Goal: Information Seeking & Learning: Learn about a topic

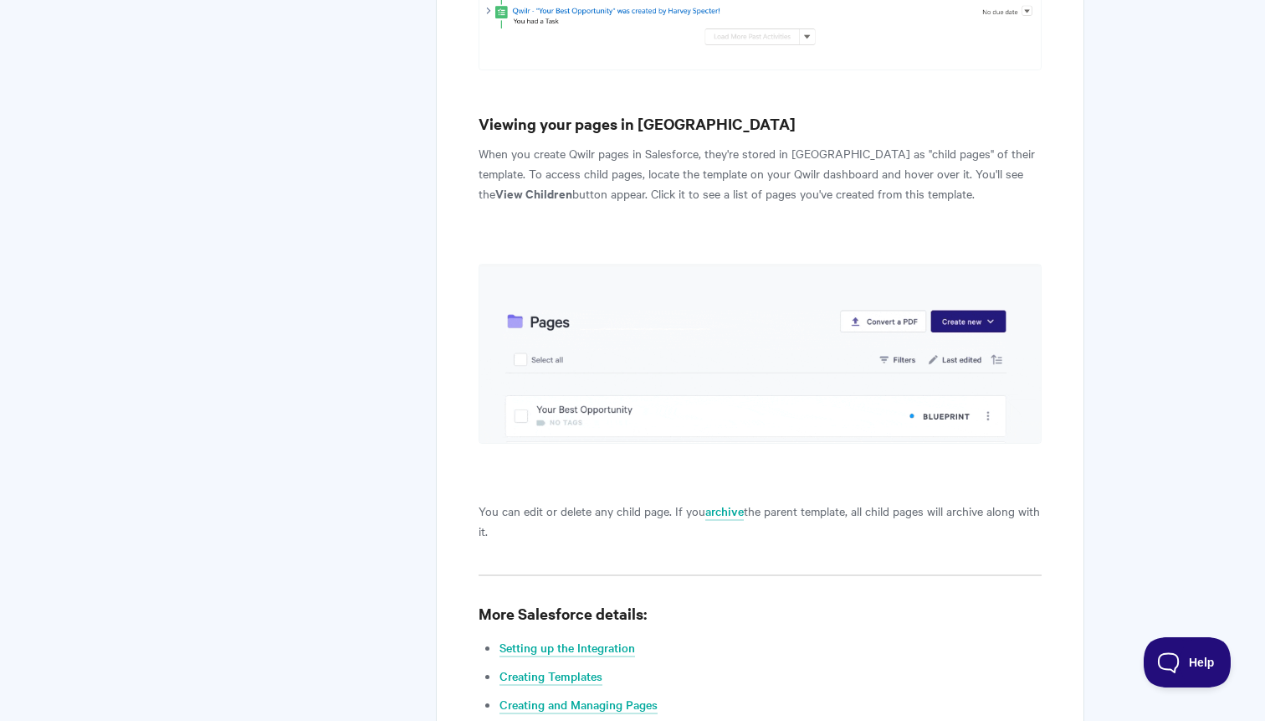
scroll to position [6633, 0]
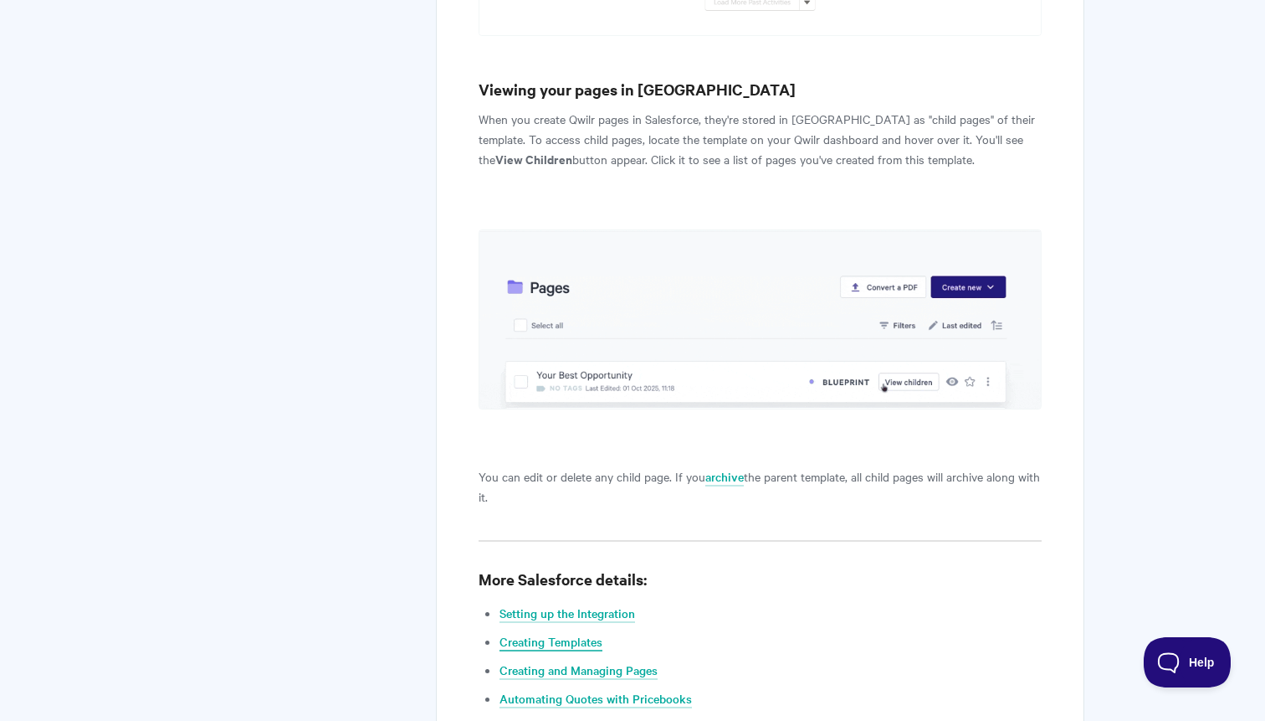
click at [578, 633] on link "Creating Templates" at bounding box center [551, 642] width 103 height 18
click at [579, 603] on ul "Setting up the Integration Creating Templates Creating and Managing Pages Autom…" at bounding box center [771, 670] width 542 height 134
click at [579, 661] on link "Creating and Managing Pages" at bounding box center [579, 670] width 158 height 18
click at [587, 690] on link "Automating Quotes with Pricebooks" at bounding box center [596, 699] width 192 height 18
click at [589, 718] on link "Creating workflows with Salesforce Flows" at bounding box center [610, 727] width 221 height 18
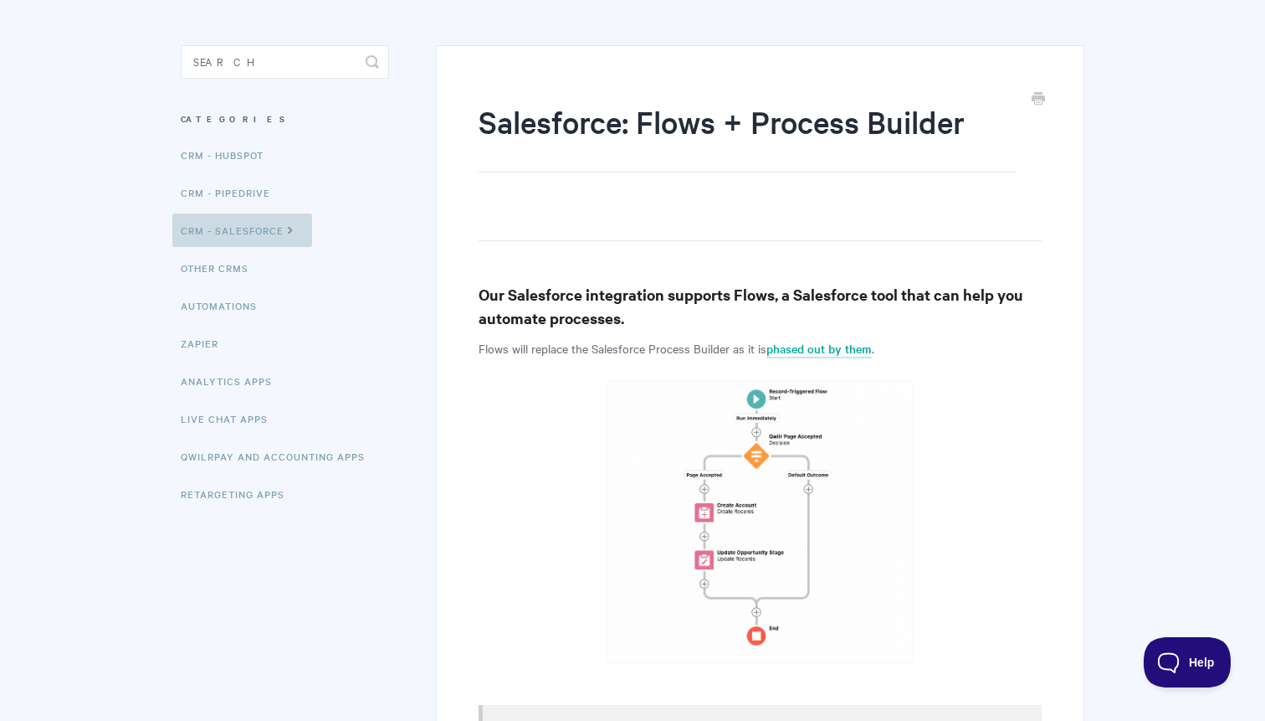
click at [293, 232] on icon at bounding box center [291, 228] width 14 height 13
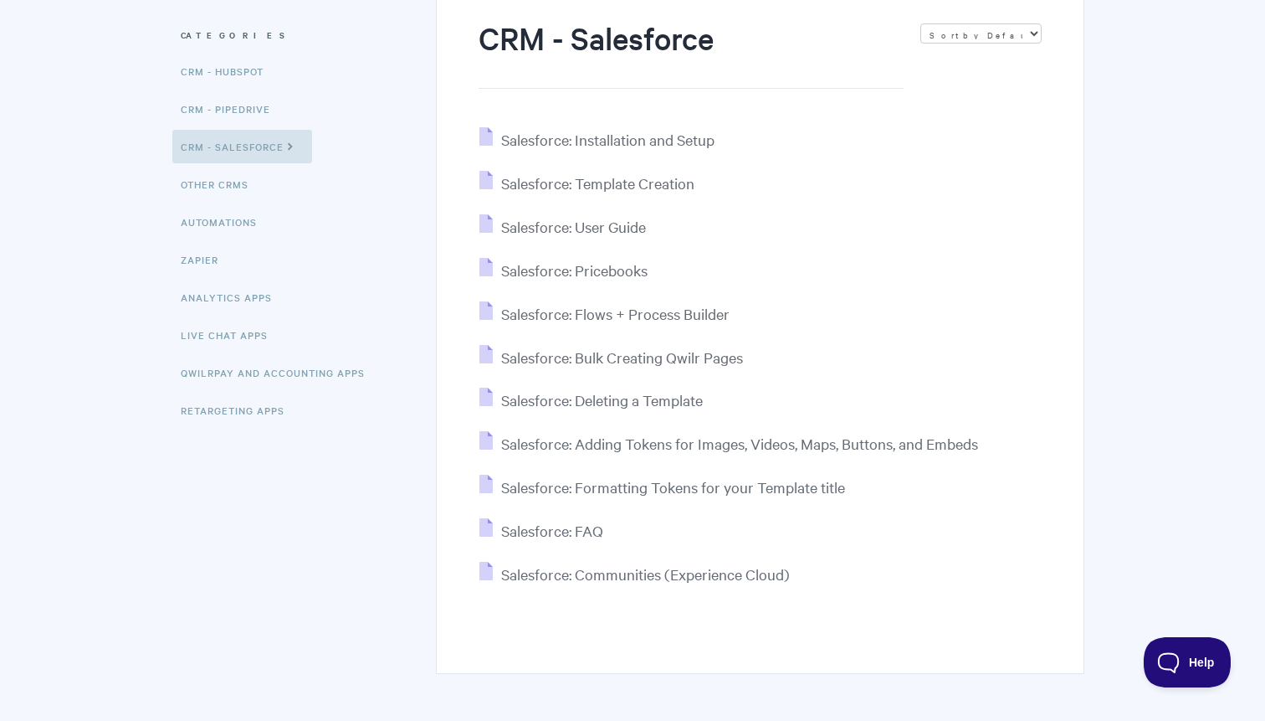
scroll to position [145, 0]
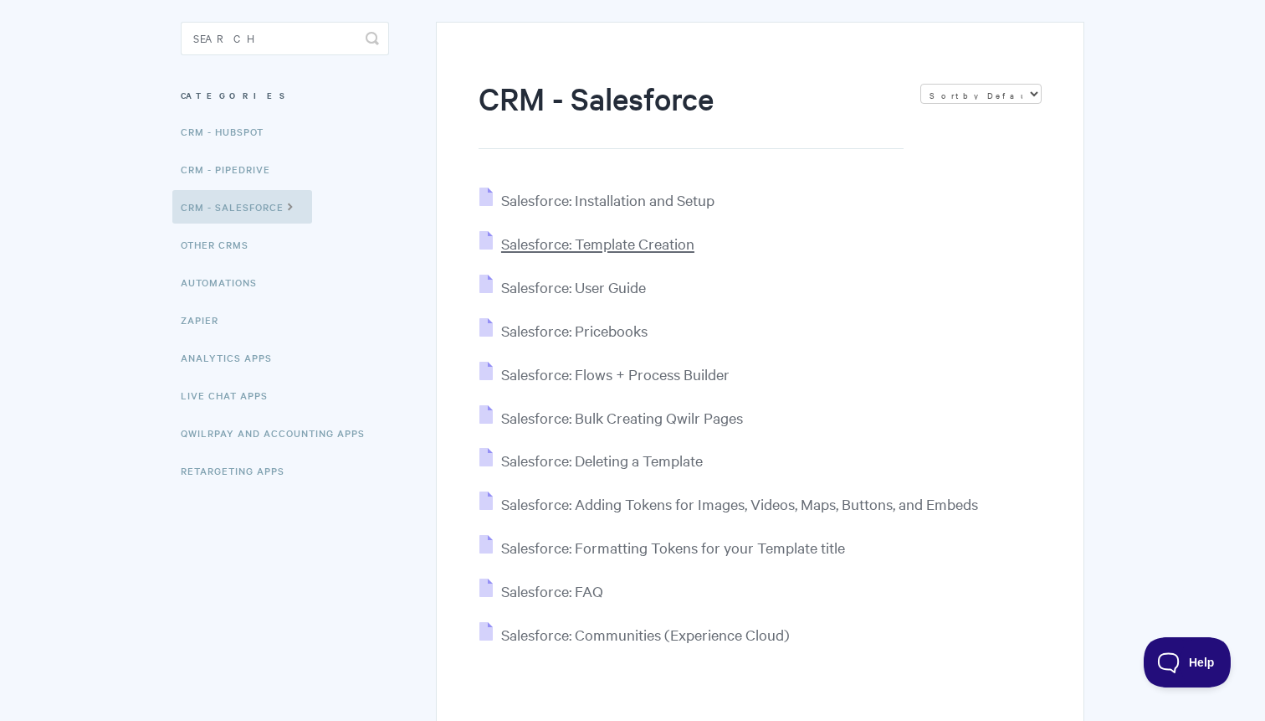
click at [572, 244] on span "Salesforce: Template Creation" at bounding box center [597, 243] width 193 height 19
click at [583, 292] on span "Salesforce: User Guide" at bounding box center [573, 286] width 145 height 19
click at [583, 331] on span "Salesforce: Pricebooks" at bounding box center [574, 330] width 146 height 19
click at [598, 370] on span "Salesforce: Flows + Process Builder" at bounding box center [615, 373] width 228 height 19
click at [620, 414] on span "Salesforce: Bulk Creating Qwilr Pages" at bounding box center [622, 417] width 242 height 19
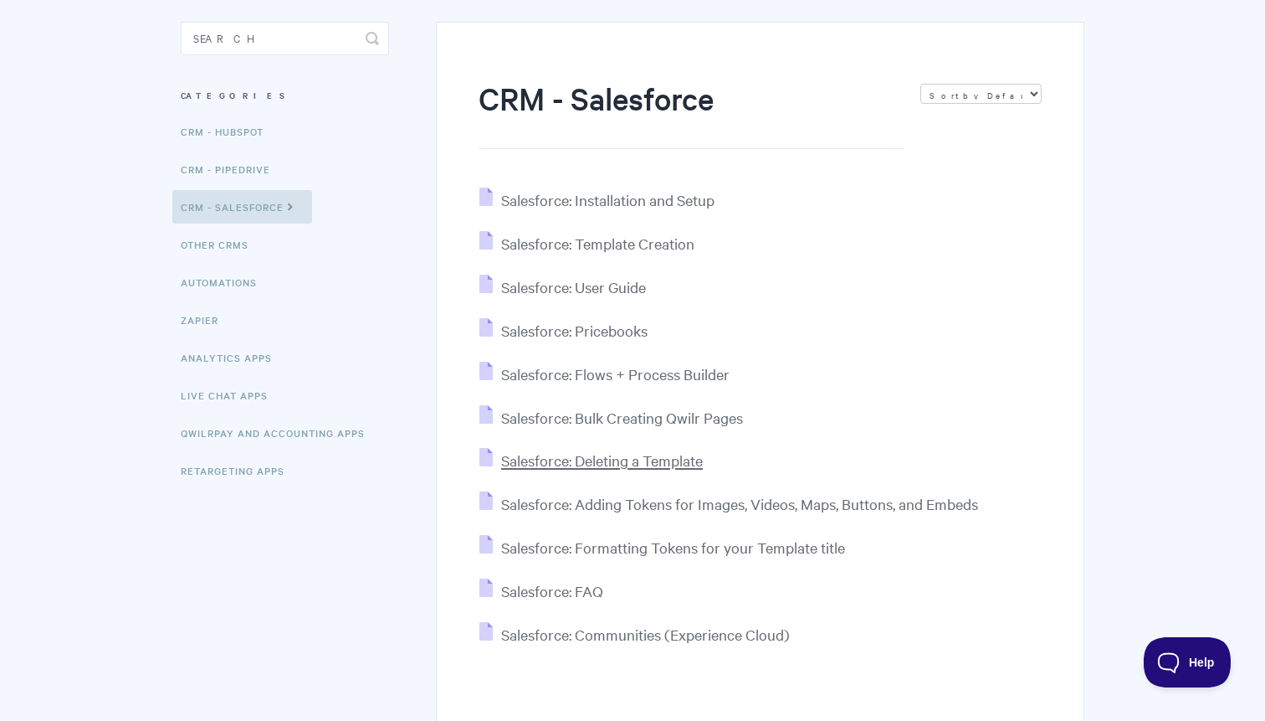
click at [629, 458] on span "Salesforce: Deleting a Template" at bounding box center [602, 459] width 202 height 19
click at [635, 500] on span "Salesforce: Adding Tokens for Images, Videos, Maps, Buttons, and Embeds" at bounding box center [739, 503] width 477 height 19
click at [644, 540] on span "Salesforce: Formatting Tokens for your Template title" at bounding box center [673, 546] width 344 height 19
click at [583, 590] on span "Salesforce: FAQ" at bounding box center [552, 590] width 102 height 19
click at [636, 639] on span "Salesforce: Communities (Experience Cloud)" at bounding box center [645, 633] width 289 height 19
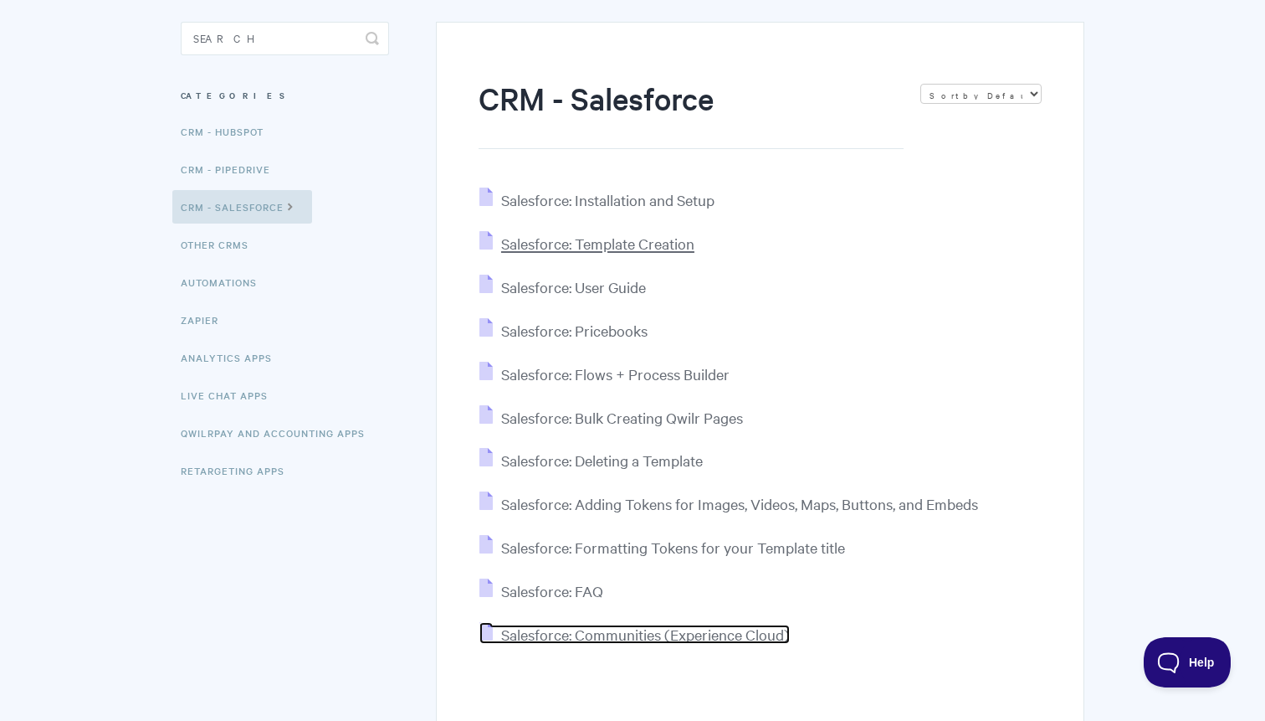
scroll to position [277, 0]
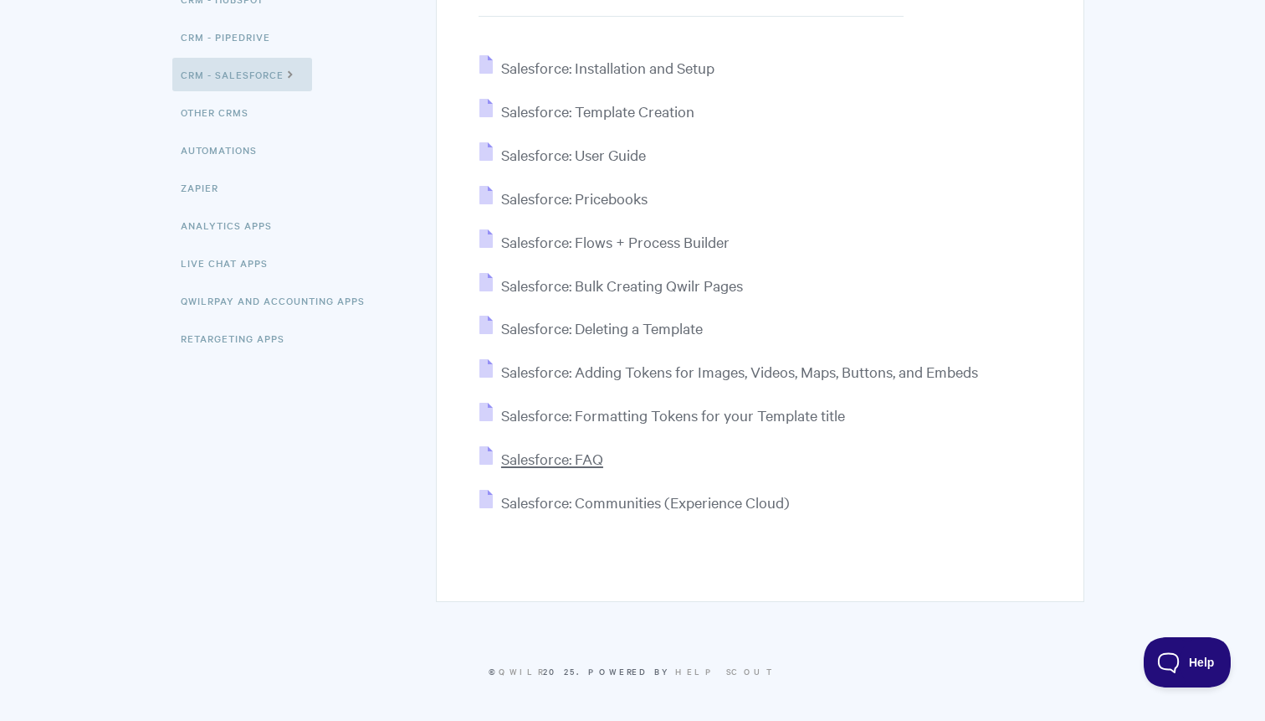
click at [583, 456] on span "Salesforce: FAQ" at bounding box center [552, 458] width 102 height 19
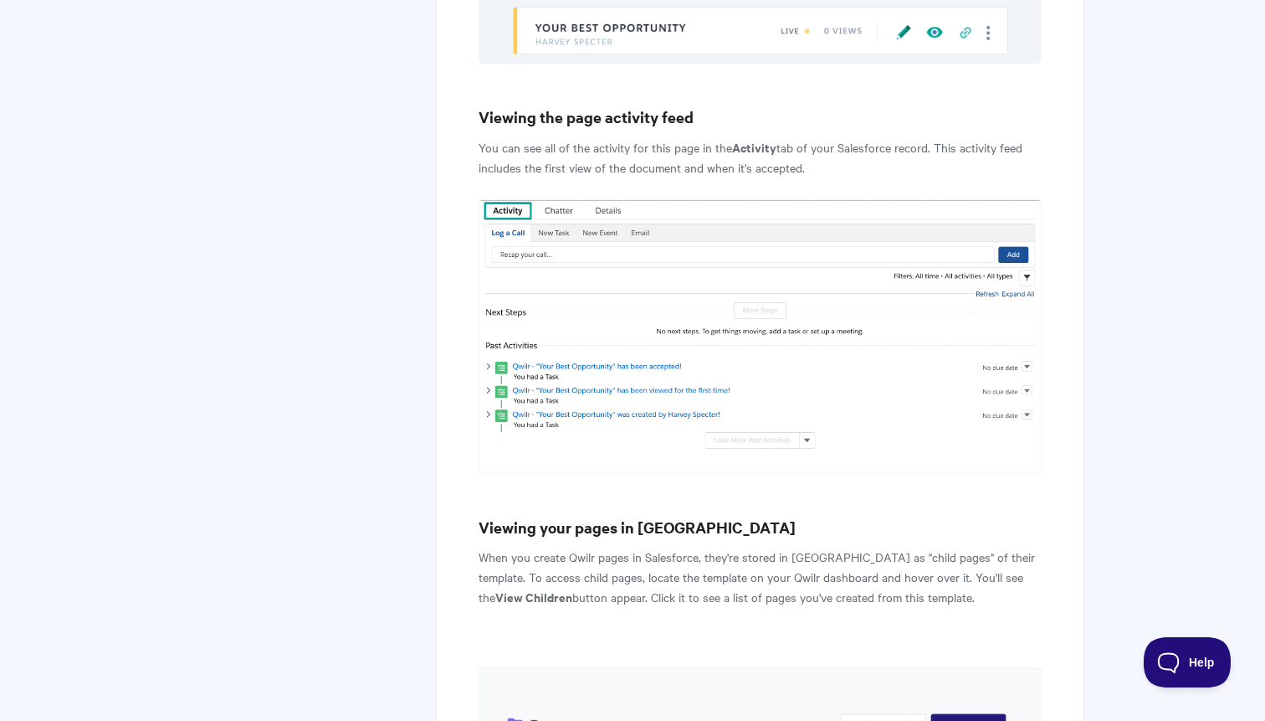
scroll to position [6291, 0]
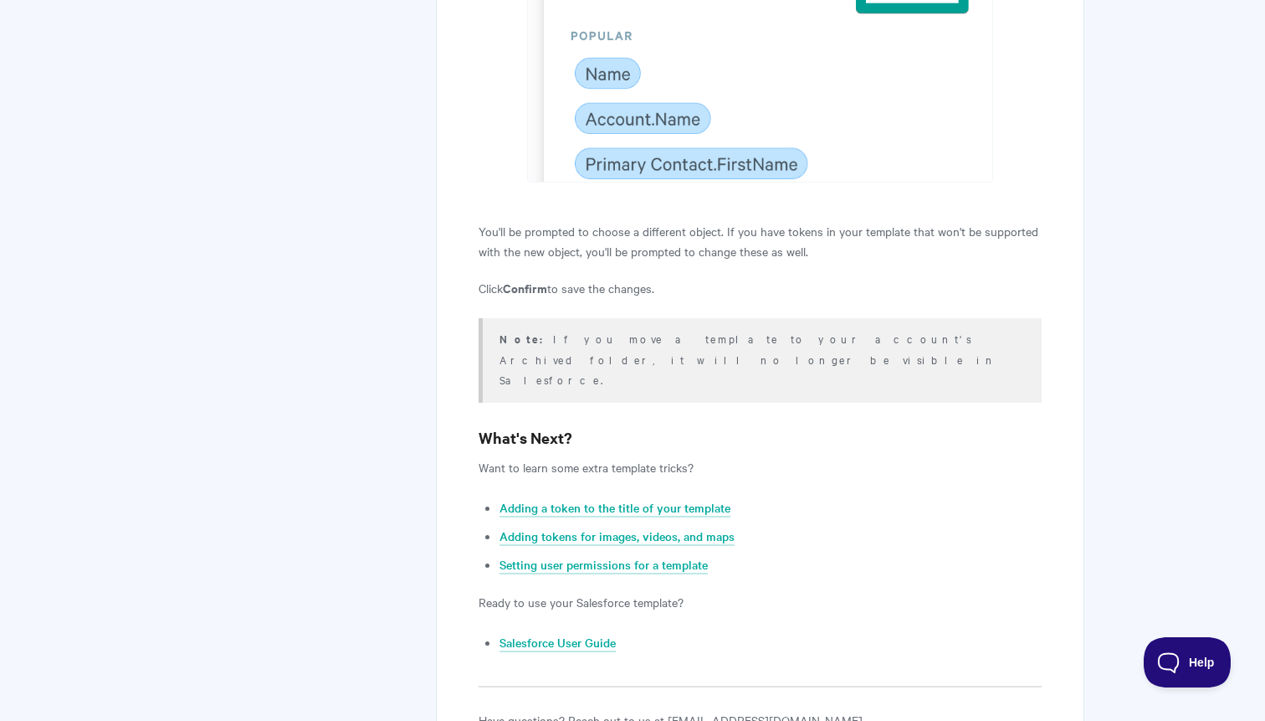
scroll to position [7721, 0]
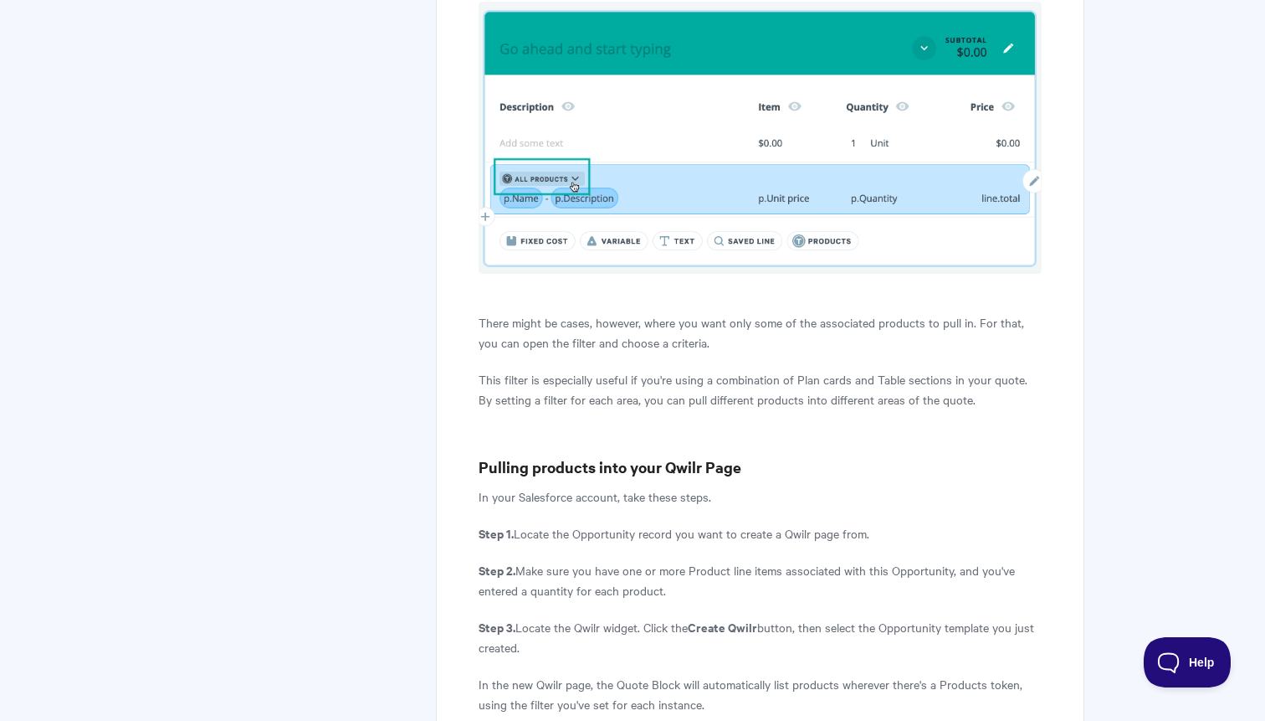
scroll to position [7096, 0]
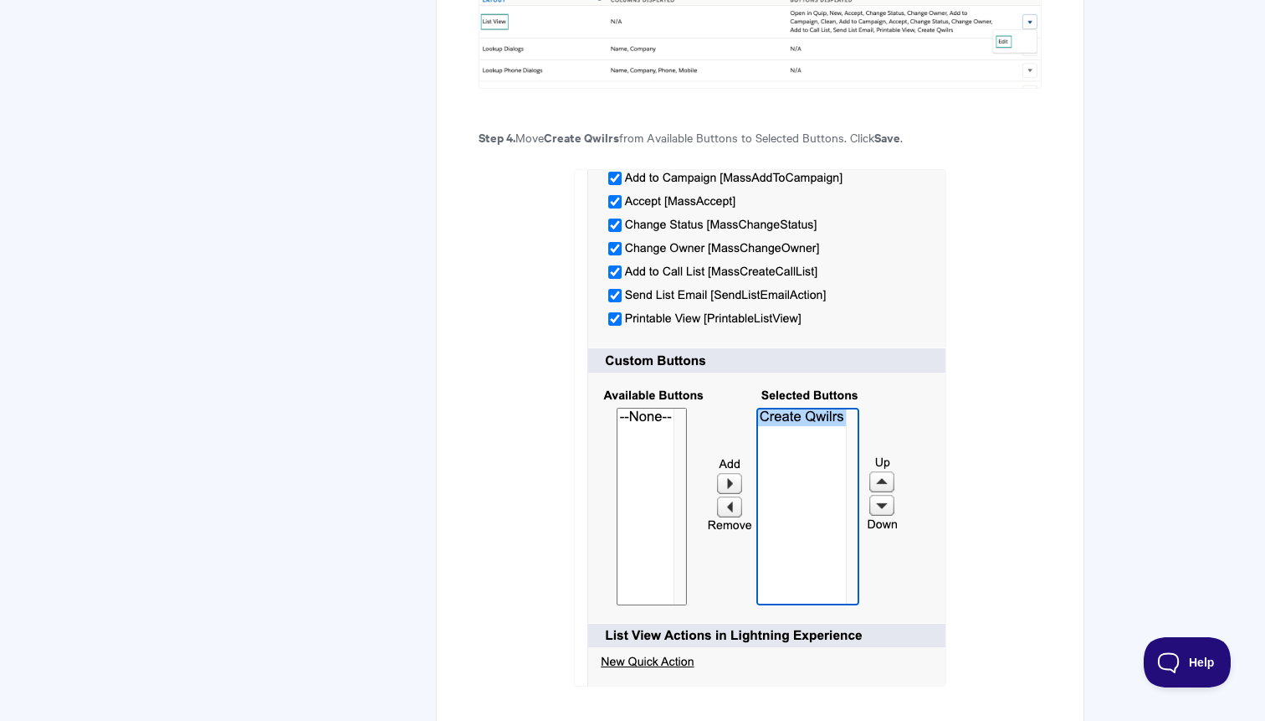
scroll to position [1742, 0]
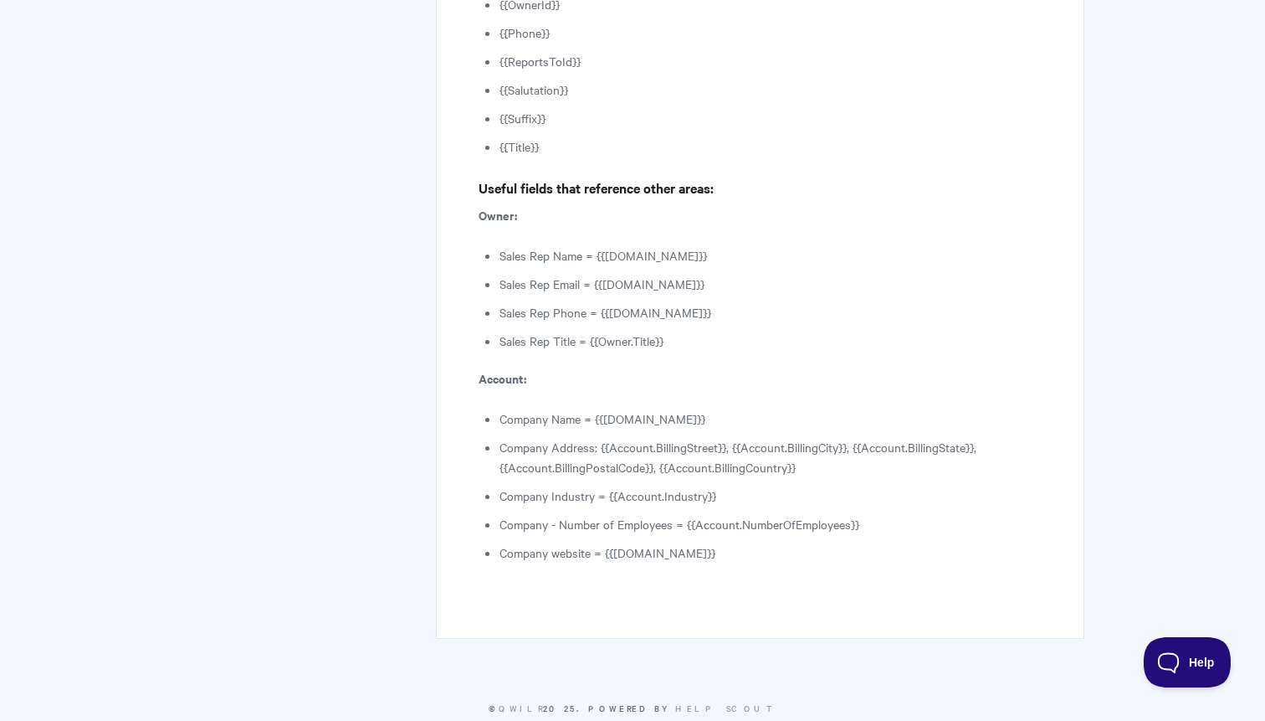
scroll to position [5957, 0]
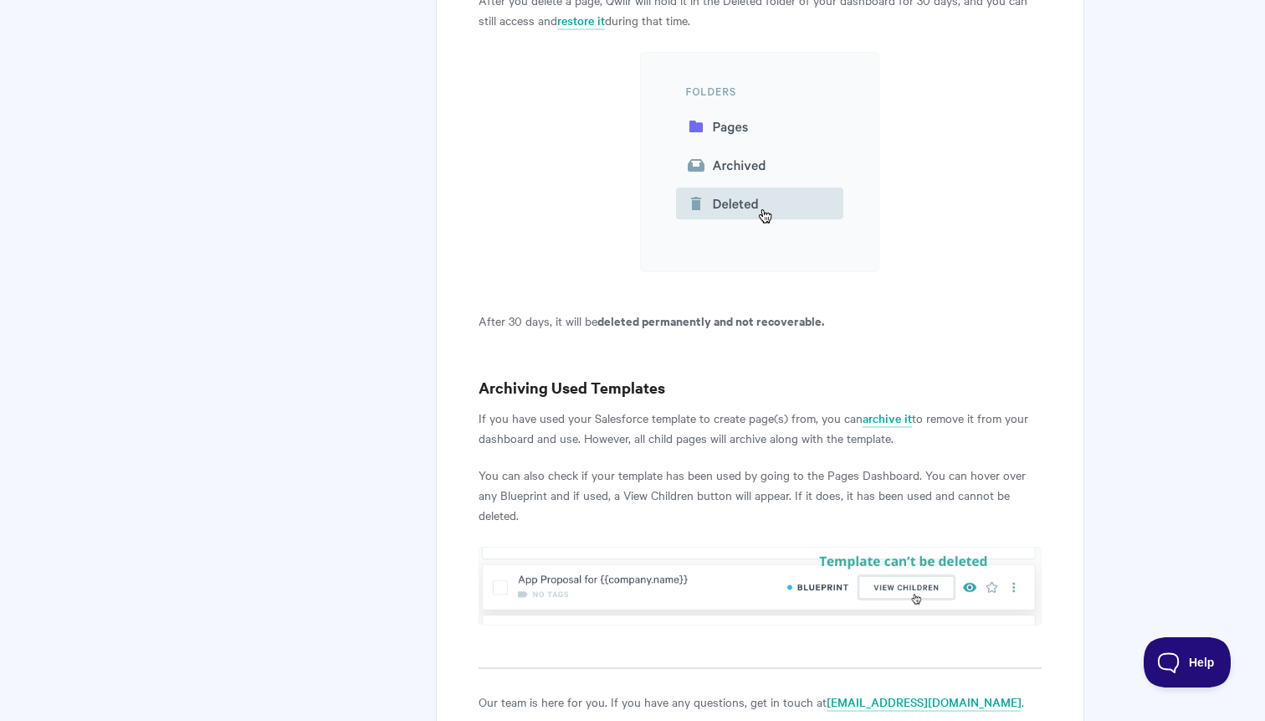
scroll to position [1697, 0]
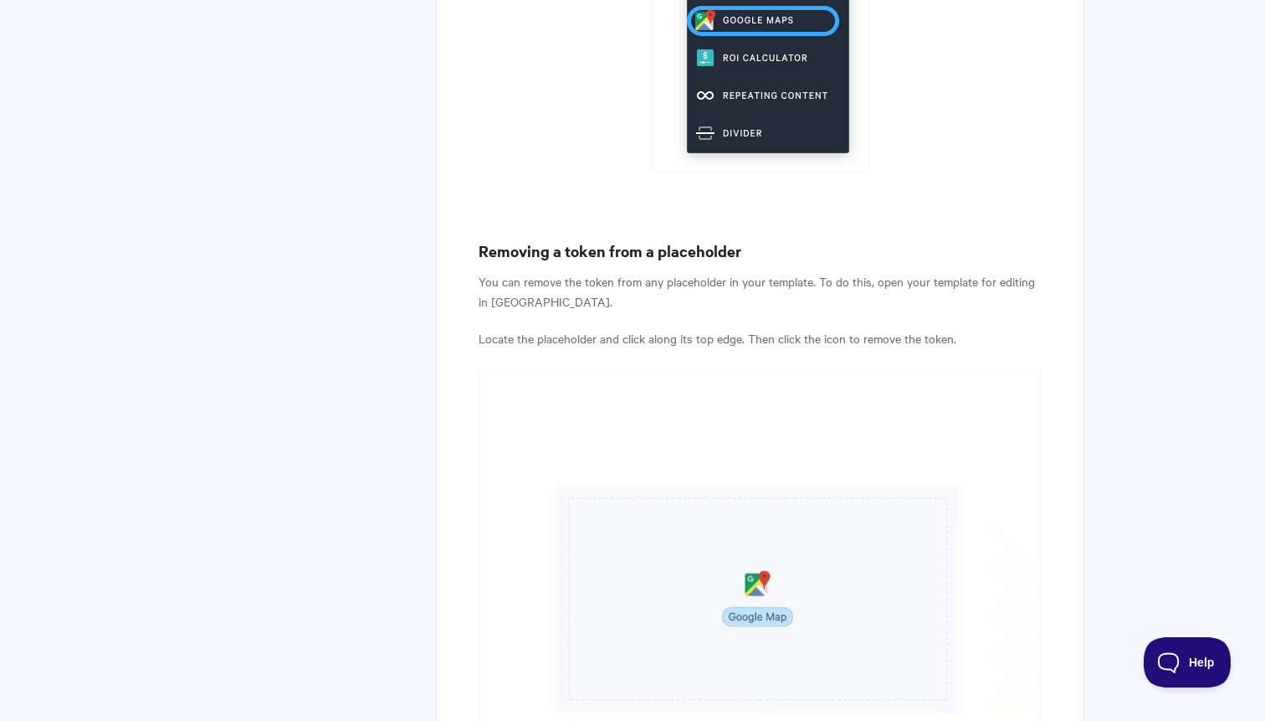
scroll to position [4275, 0]
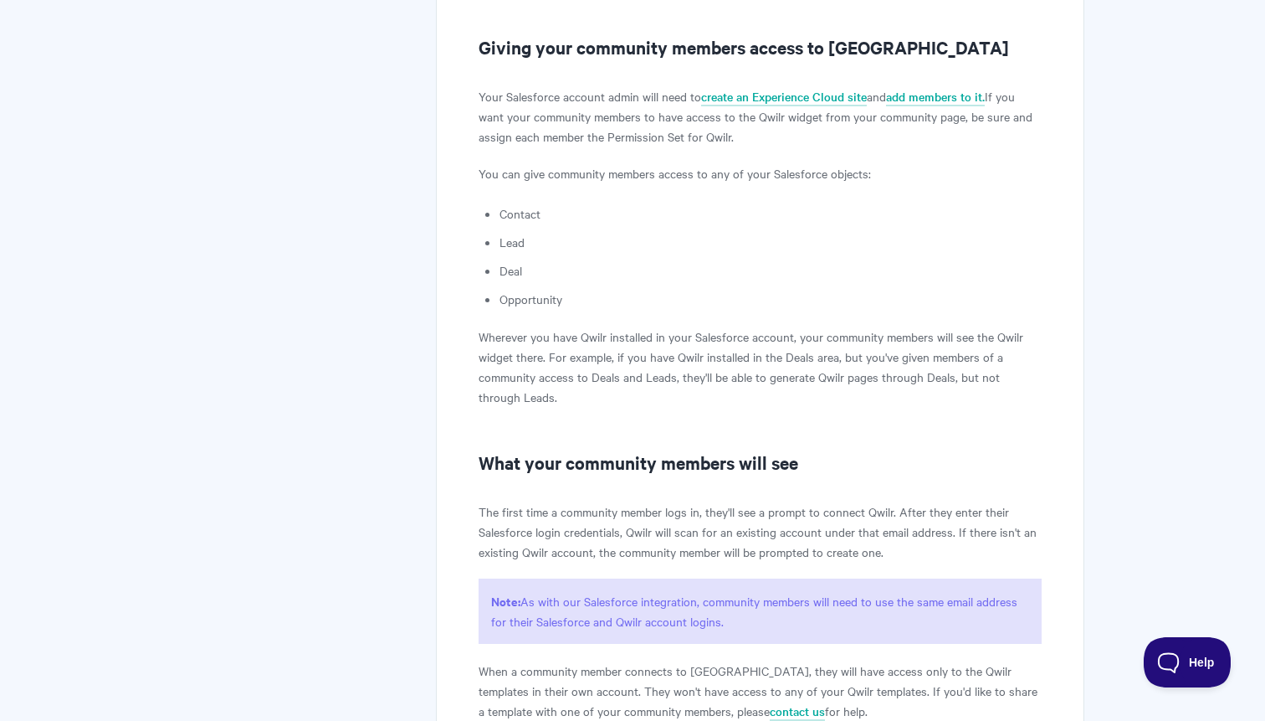
scroll to position [1039, 0]
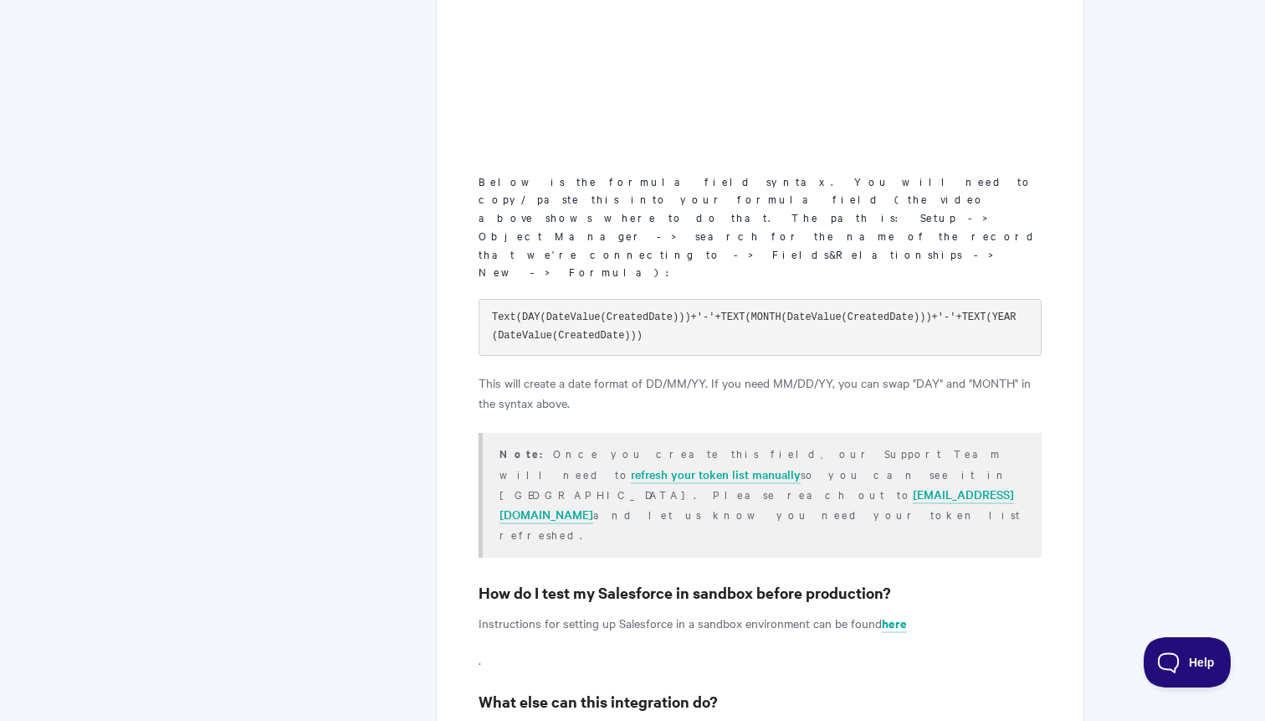
scroll to position [4343, 0]
